Goal: Task Accomplishment & Management: Manage account settings

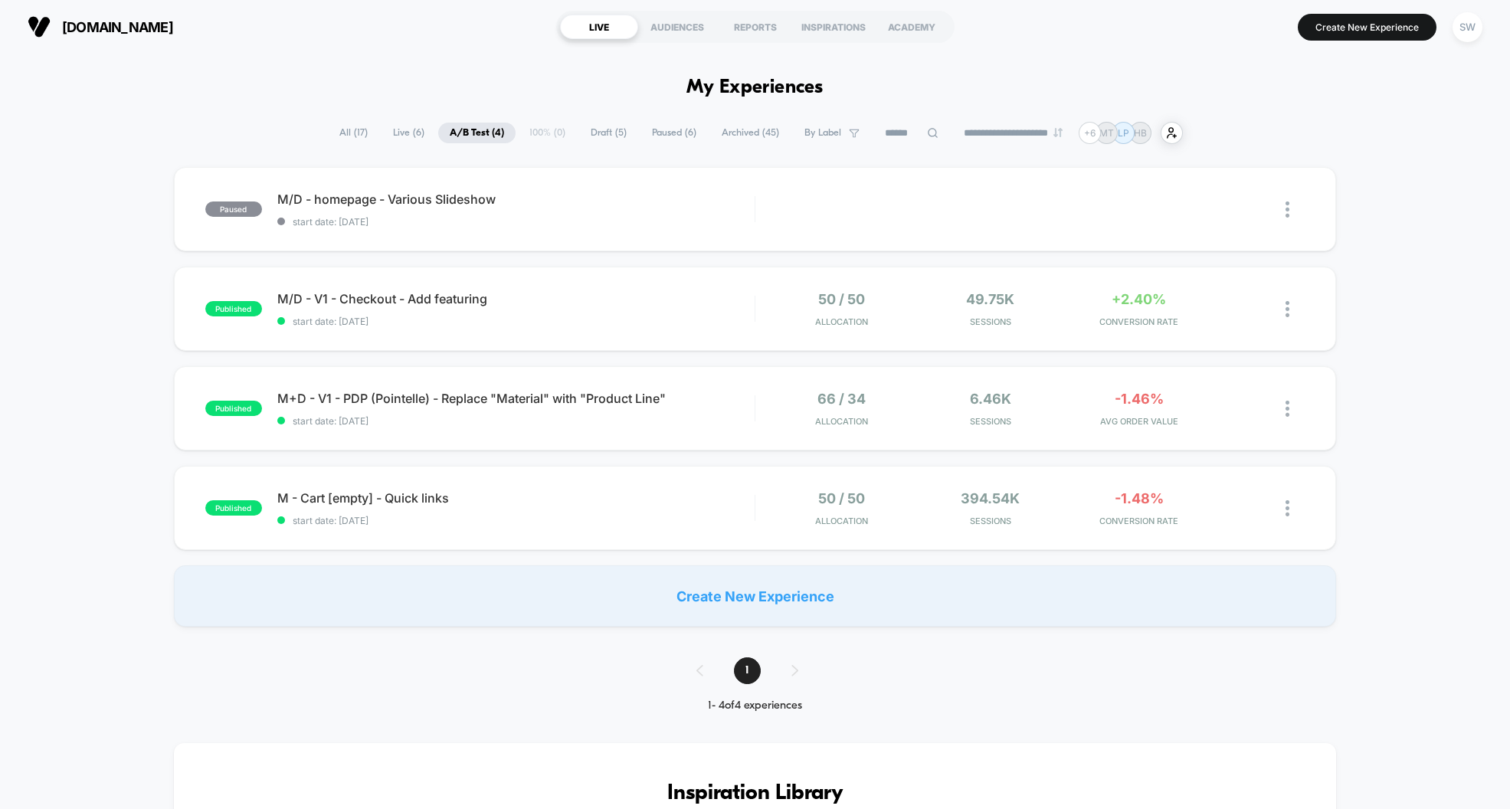
click at [465, 130] on span "A/B Test ( 4 )" at bounding box center [476, 133] width 77 height 21
click at [387, 133] on span "Live ( 6 )" at bounding box center [408, 133] width 54 height 21
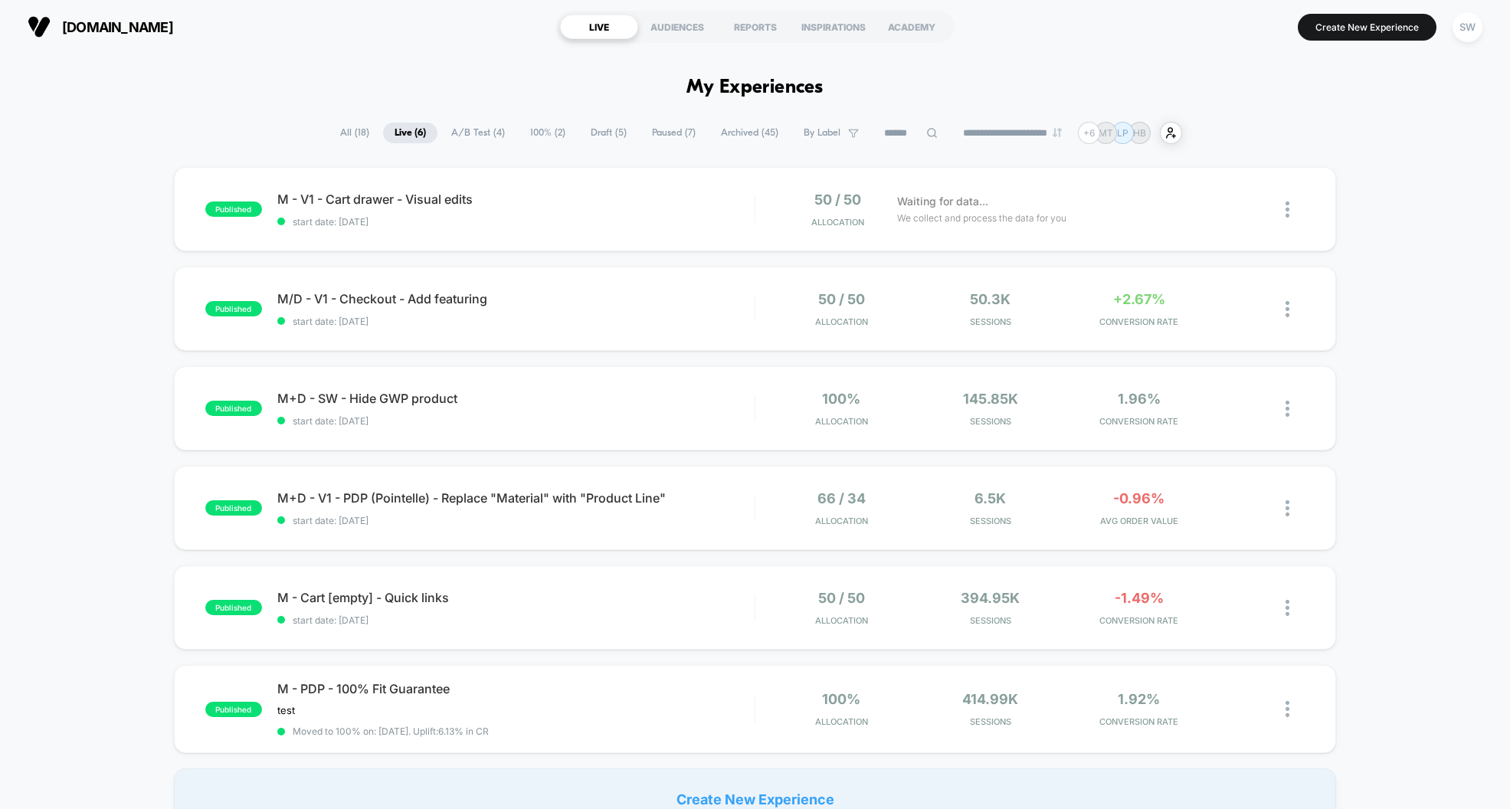
click at [465, 133] on span "A/B Test ( 4 )" at bounding box center [478, 133] width 77 height 21
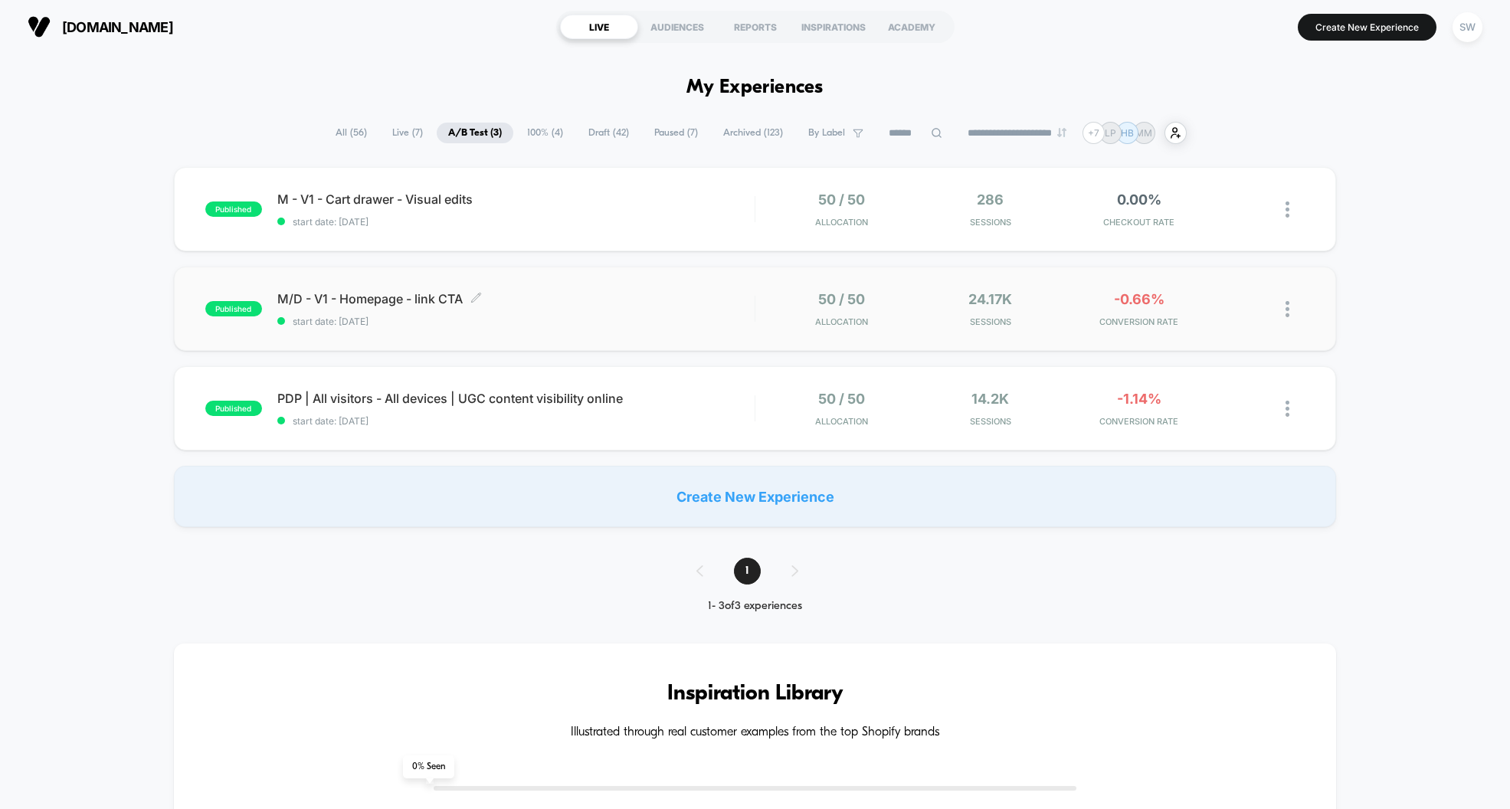
click at [705, 301] on span "M/D - V1 - Homepage - link CTA Click to edit experience details" at bounding box center [515, 298] width 477 height 15
click at [1287, 307] on img at bounding box center [1287, 309] width 4 height 16
click at [1192, 292] on div "Pause" at bounding box center [1209, 292] width 138 height 34
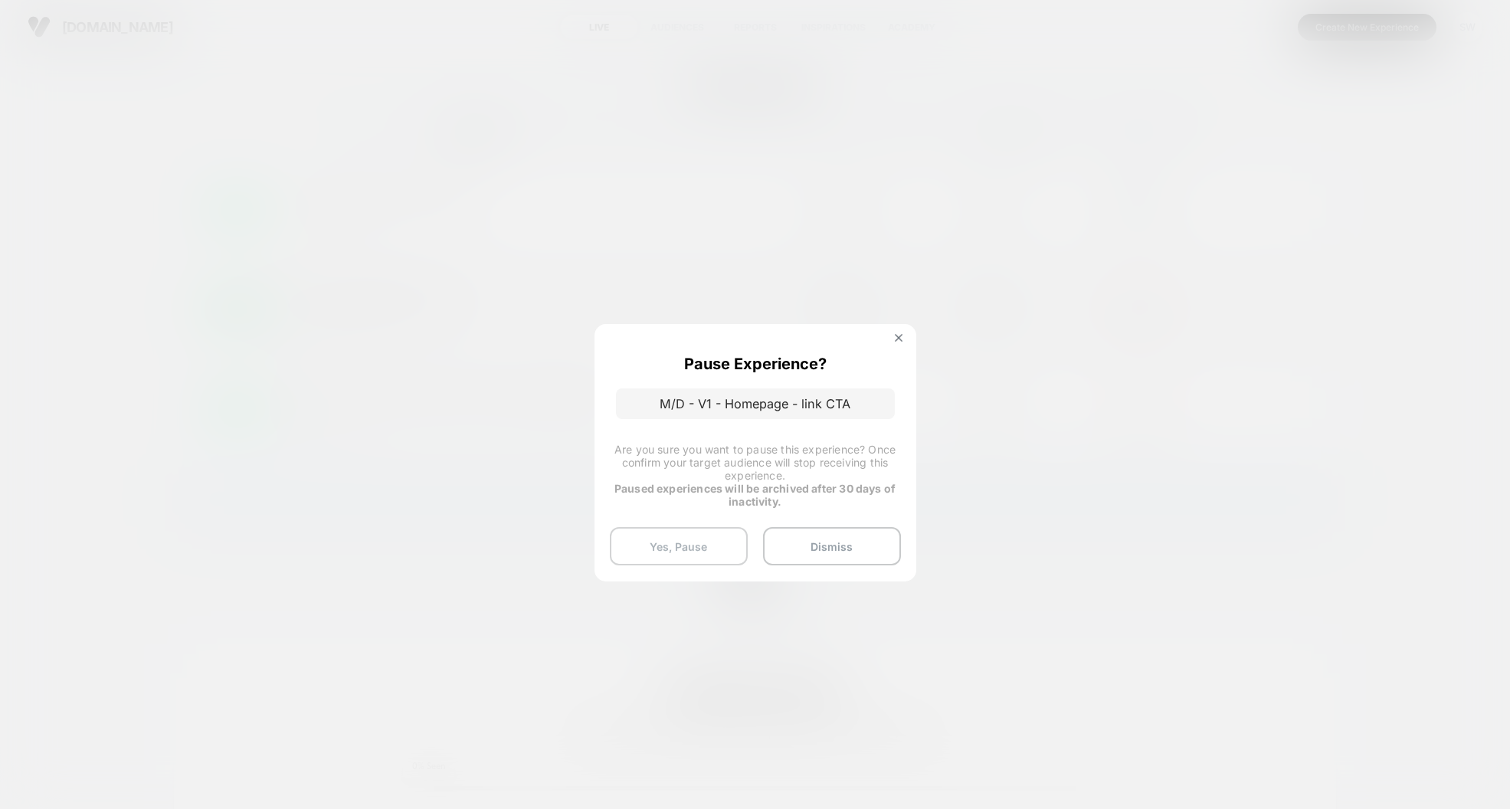
click at [648, 544] on button "Yes, Pause" at bounding box center [679, 546] width 138 height 38
